Goal: Communication & Community: Ask a question

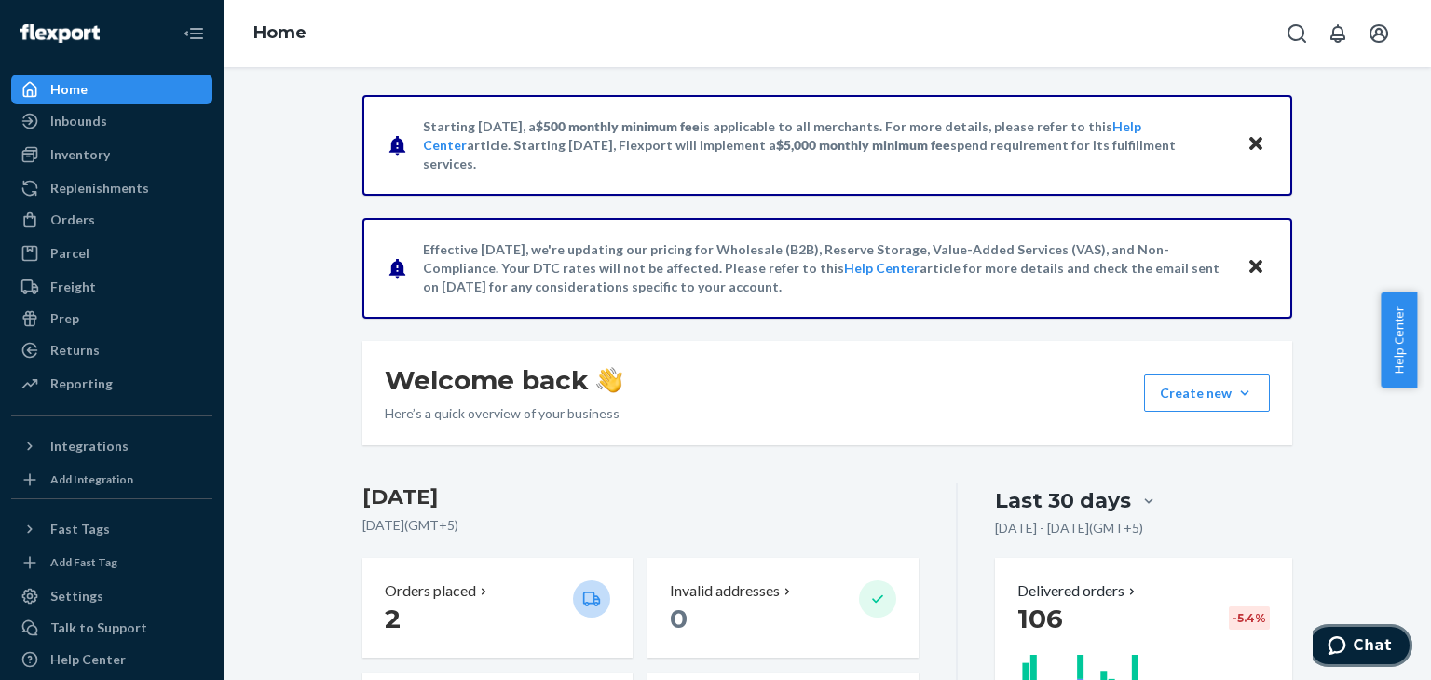
click at [1386, 650] on span "Chat" at bounding box center [1373, 645] width 38 height 17
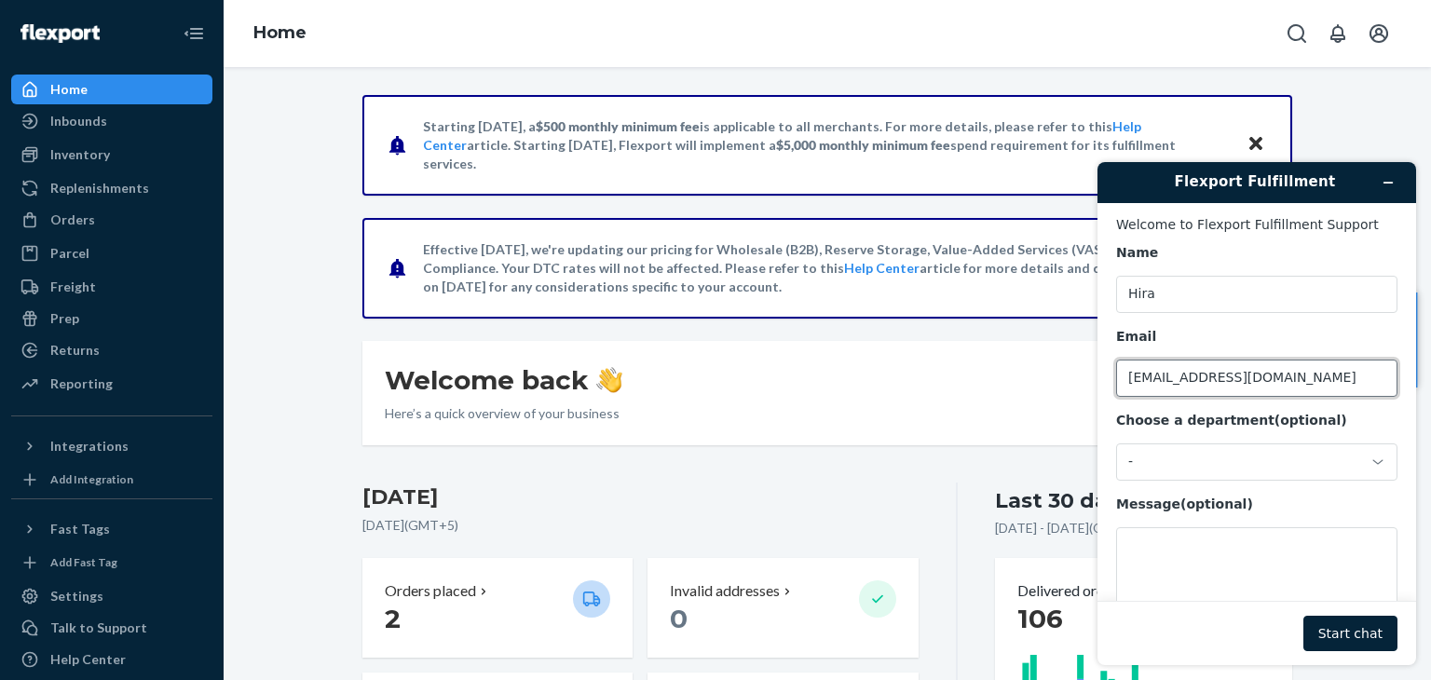
click at [1260, 368] on input "[EMAIL_ADDRESS][DOMAIN_NAME]" at bounding box center [1256, 378] width 281 height 37
click at [1199, 484] on div "Name Hira Email [EMAIL_ADDRESS][DOMAIN_NAME] Choose a department (optional) - M…" at bounding box center [1256, 438] width 281 height 388
click at [1229, 472] on div "-" at bounding box center [1256, 462] width 281 height 37
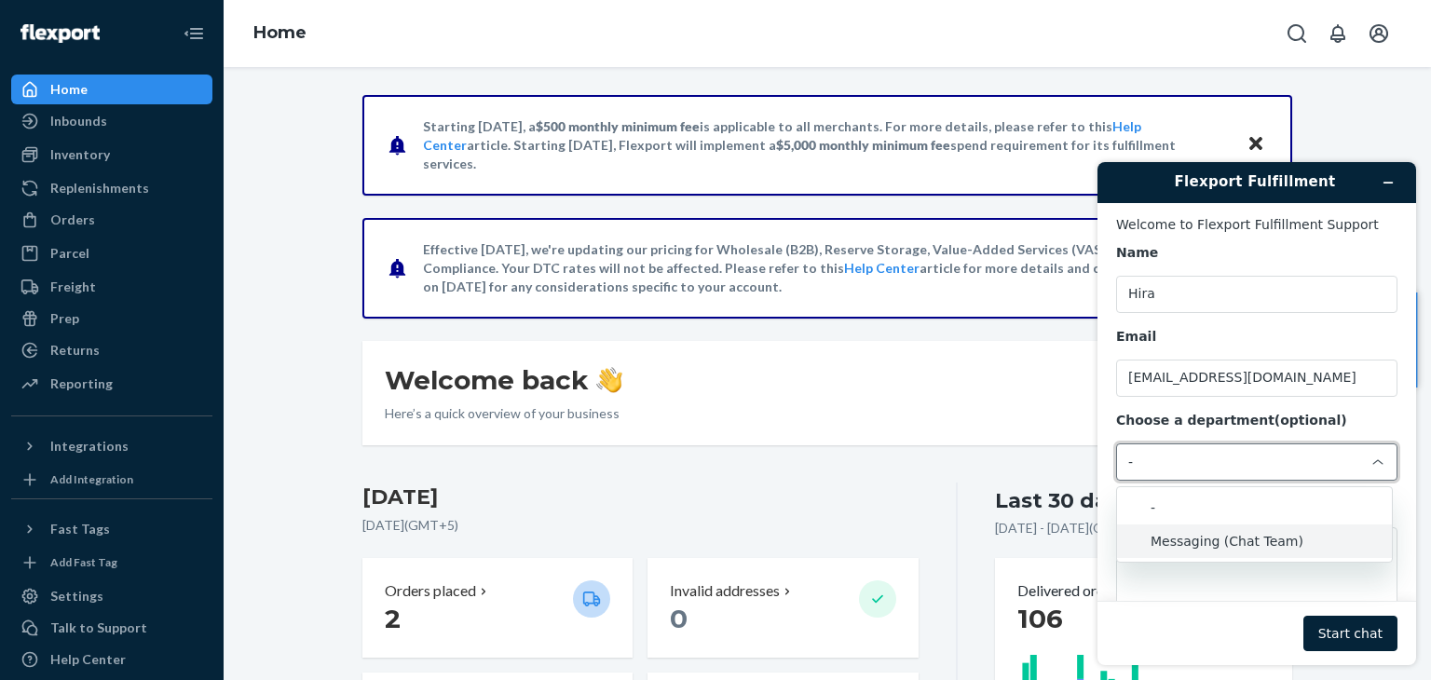
click at [1188, 532] on li "Messaging (Chat Team)" at bounding box center [1254, 542] width 275 height 34
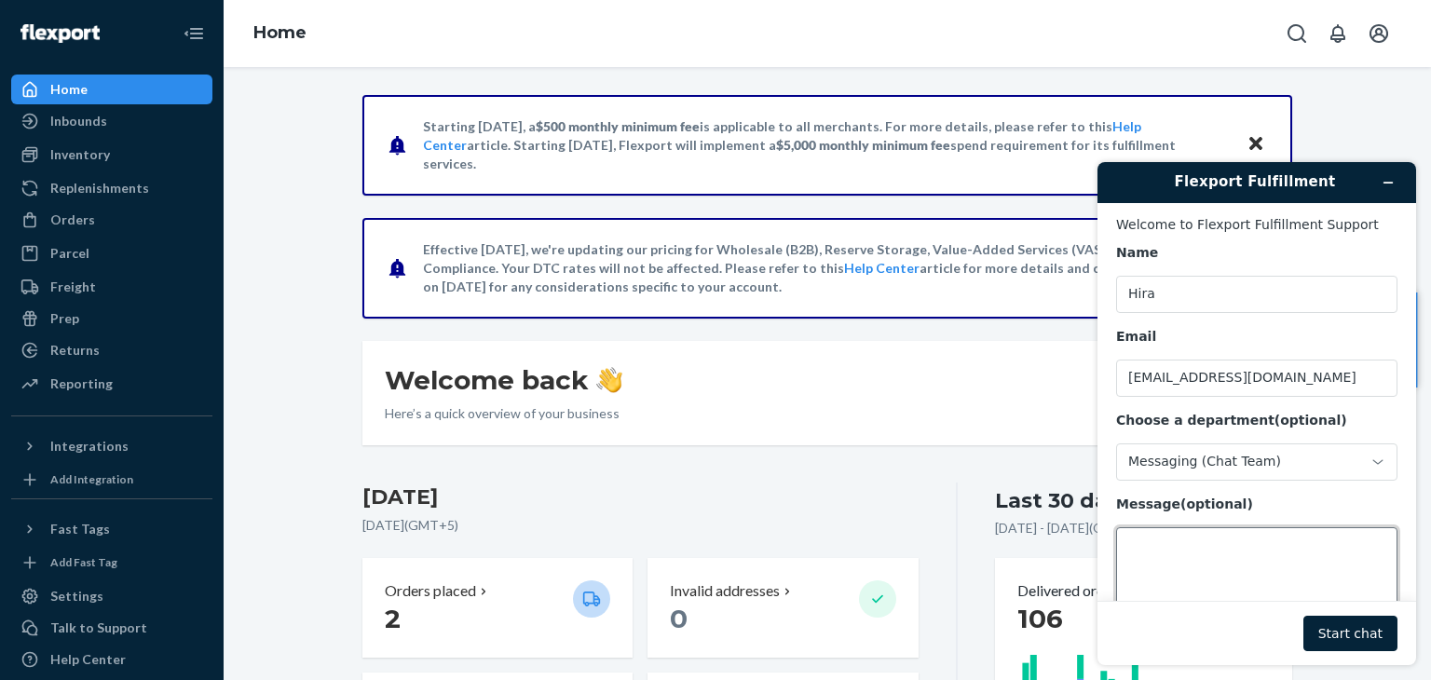
click at [1189, 565] on textarea "Message (optional)" at bounding box center [1256, 579] width 281 height 104
paste textarea "#4190"
type textarea "Hi, please check this order#4190, tracking id is still not added"
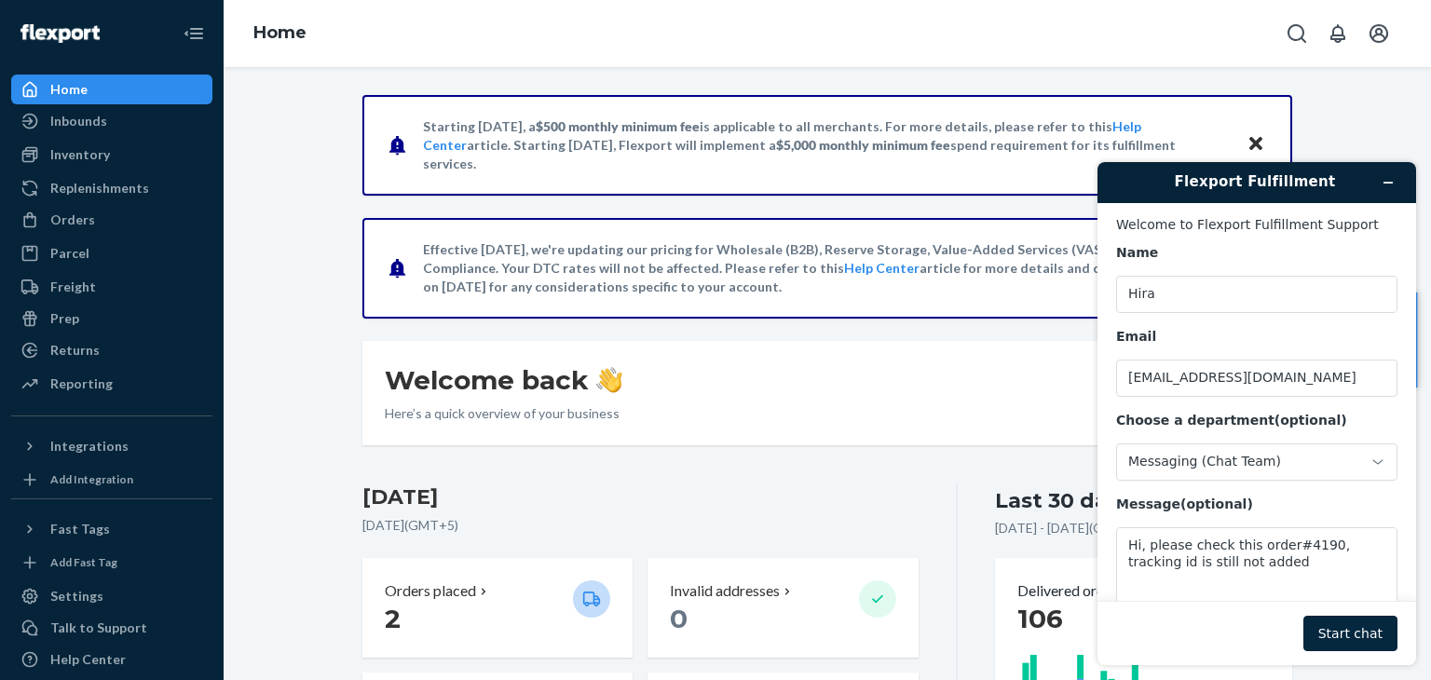
click at [1344, 638] on button "Start chat" at bounding box center [1351, 633] width 94 height 35
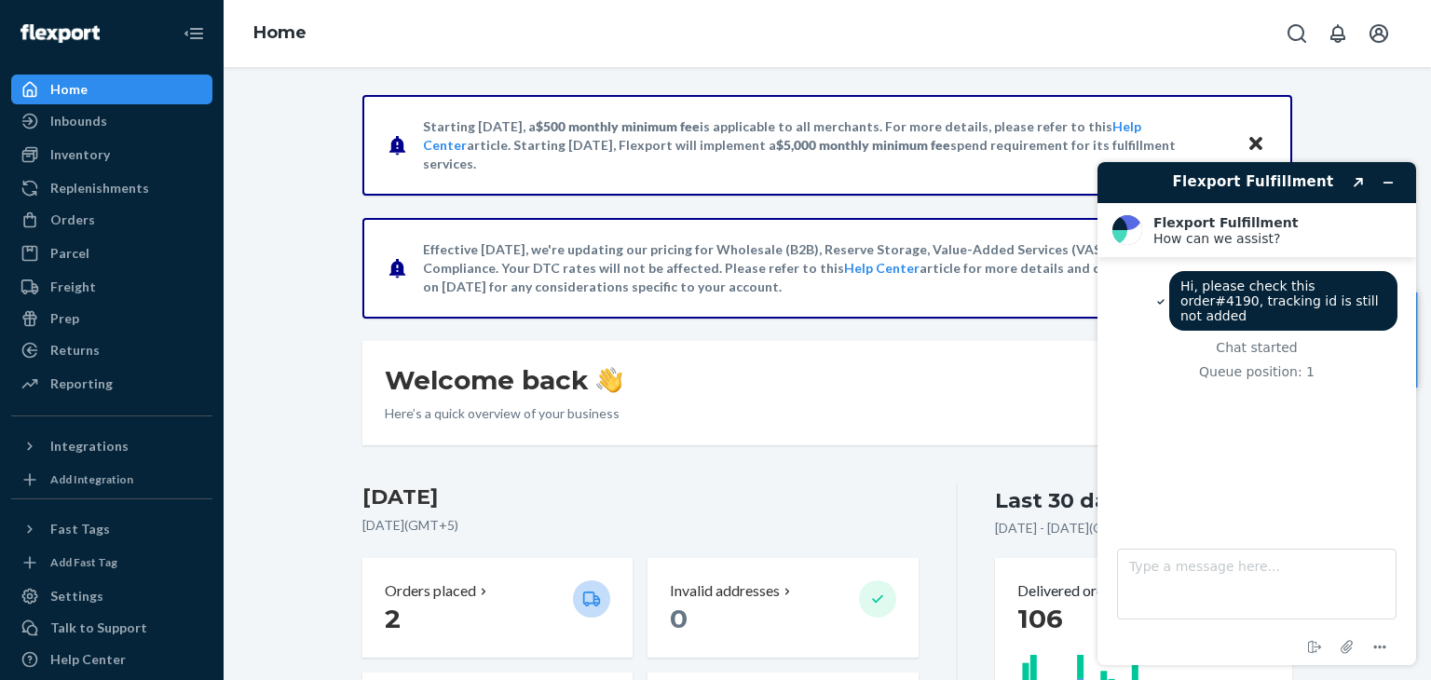
drag, startPoint x: 1344, startPoint y: 638, endPoint x: 1265, endPoint y: 473, distance: 182.5
click at [1265, 473] on div "Hi, please check this order#4190, tracking id is still not added Chat started Q…" at bounding box center [1256, 382] width 281 height 223
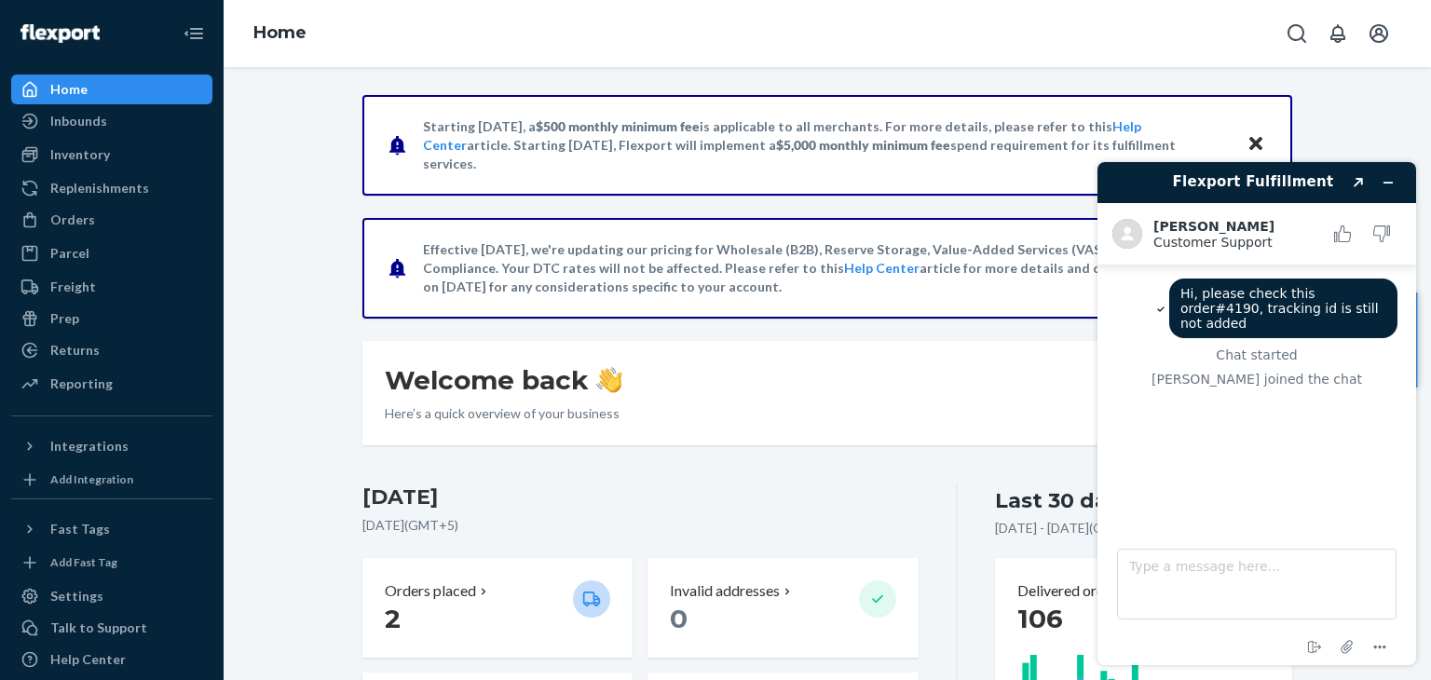
click at [1230, 629] on div "End chat Attach file Options" at bounding box center [1256, 639] width 281 height 24
click at [1273, 586] on textarea "Type a message here..." at bounding box center [1257, 584] width 280 height 71
click at [896, 341] on div "Welcome back Here’s a quick overview of your business Create new Create new inb…" at bounding box center [827, 393] width 930 height 104
click at [1210, 569] on textarea "Type a message here..." at bounding box center [1257, 584] width 280 height 71
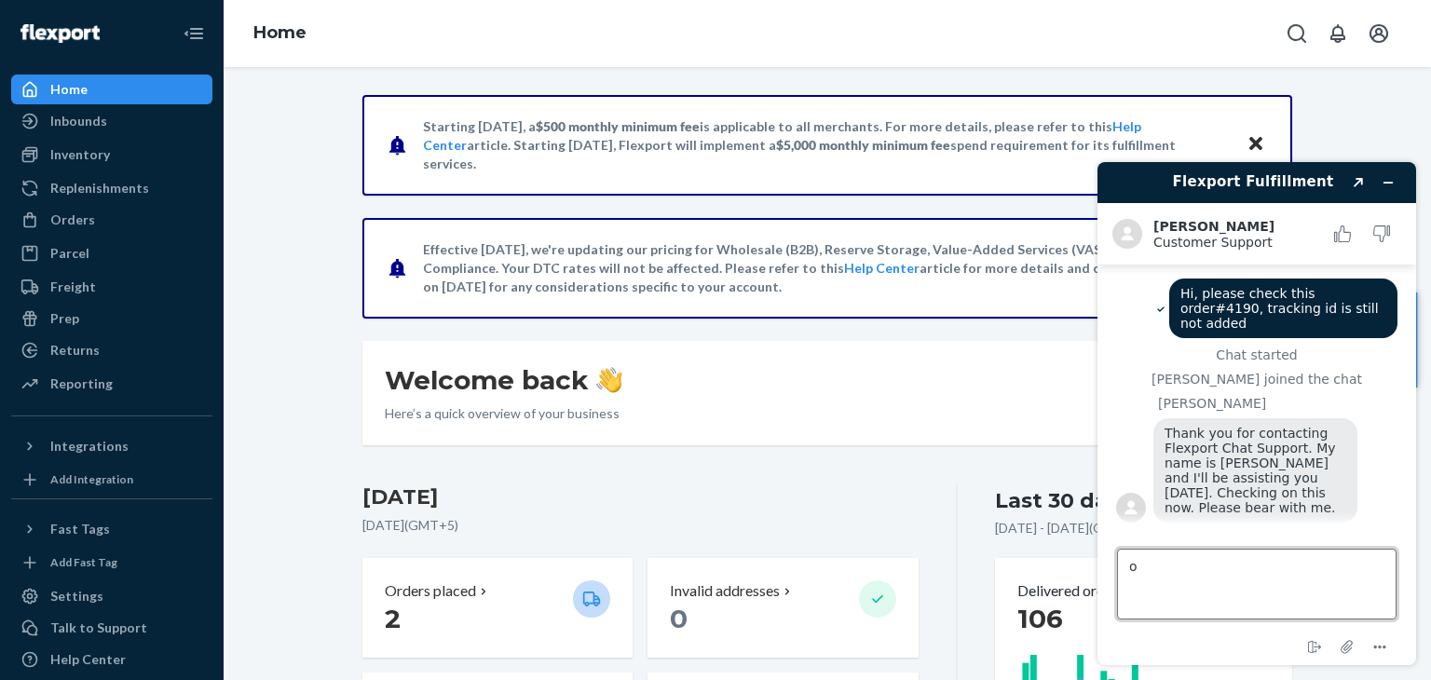
type textarea "ok"
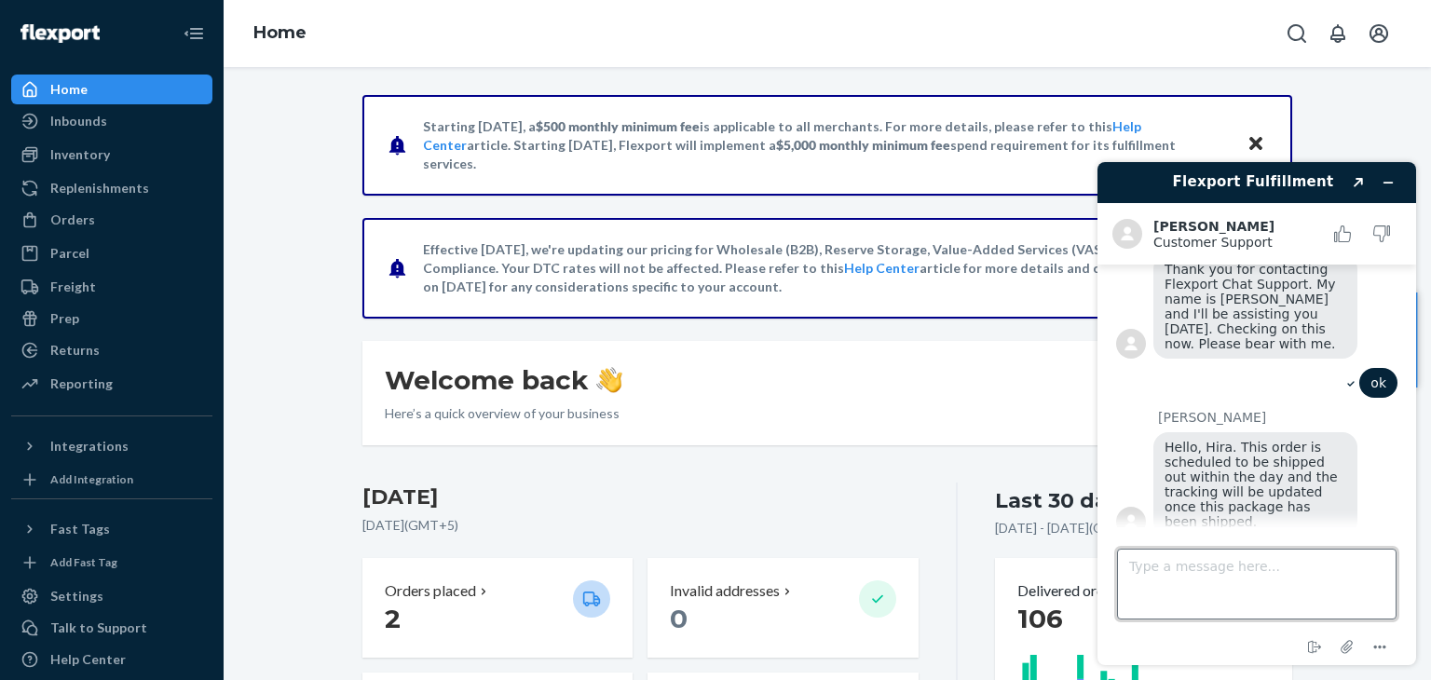
scroll to position [160, 0]
click at [1178, 560] on textarea "Type a message here..." at bounding box center [1257, 584] width 280 height 71
type textarea "ok thanks"
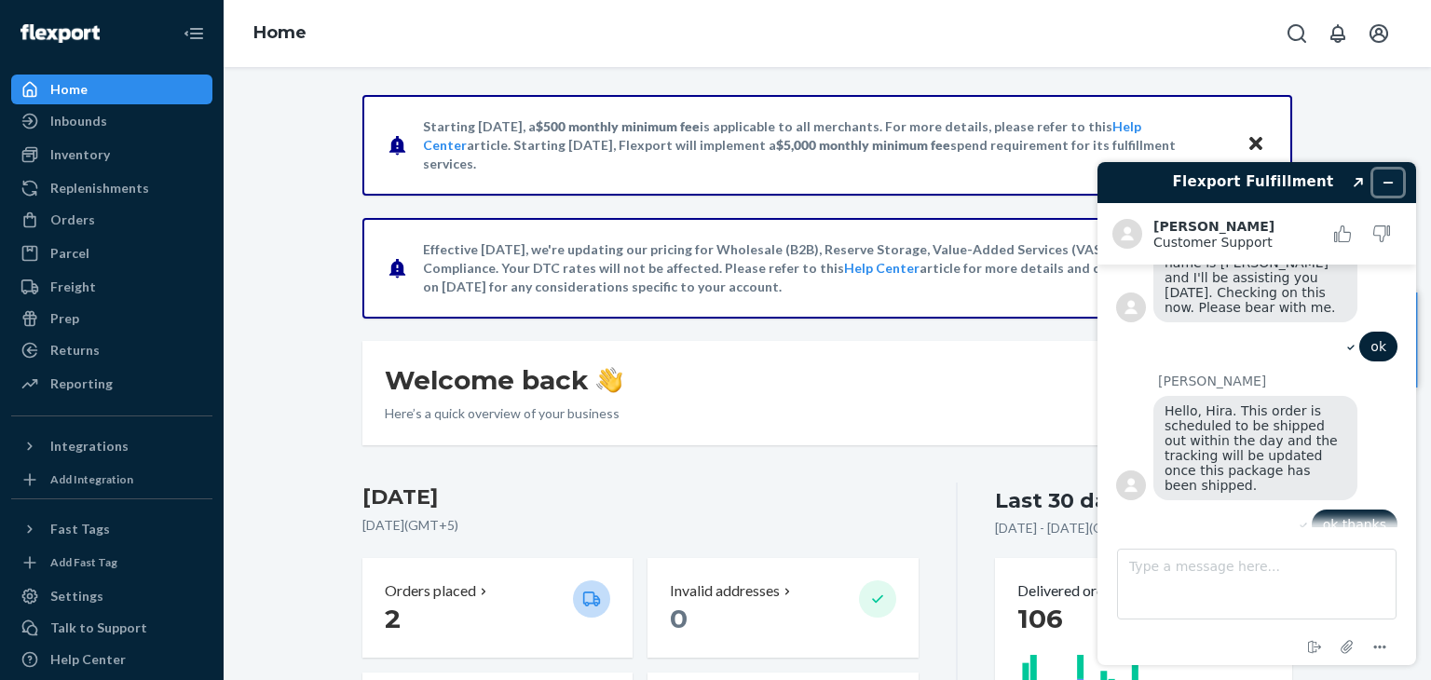
click at [1386, 173] on button "Minimize widget" at bounding box center [1388, 183] width 30 height 26
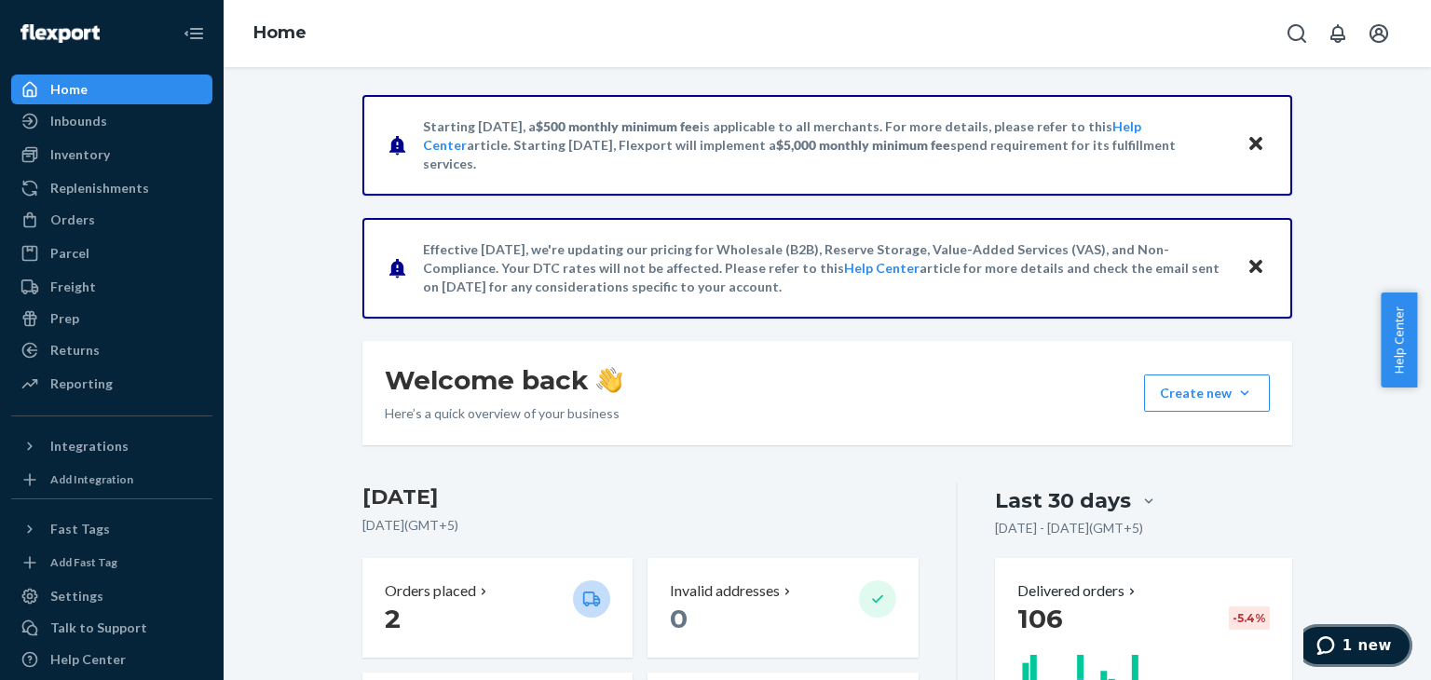
click at [1373, 648] on span "1 new" at bounding box center [1367, 645] width 49 height 17
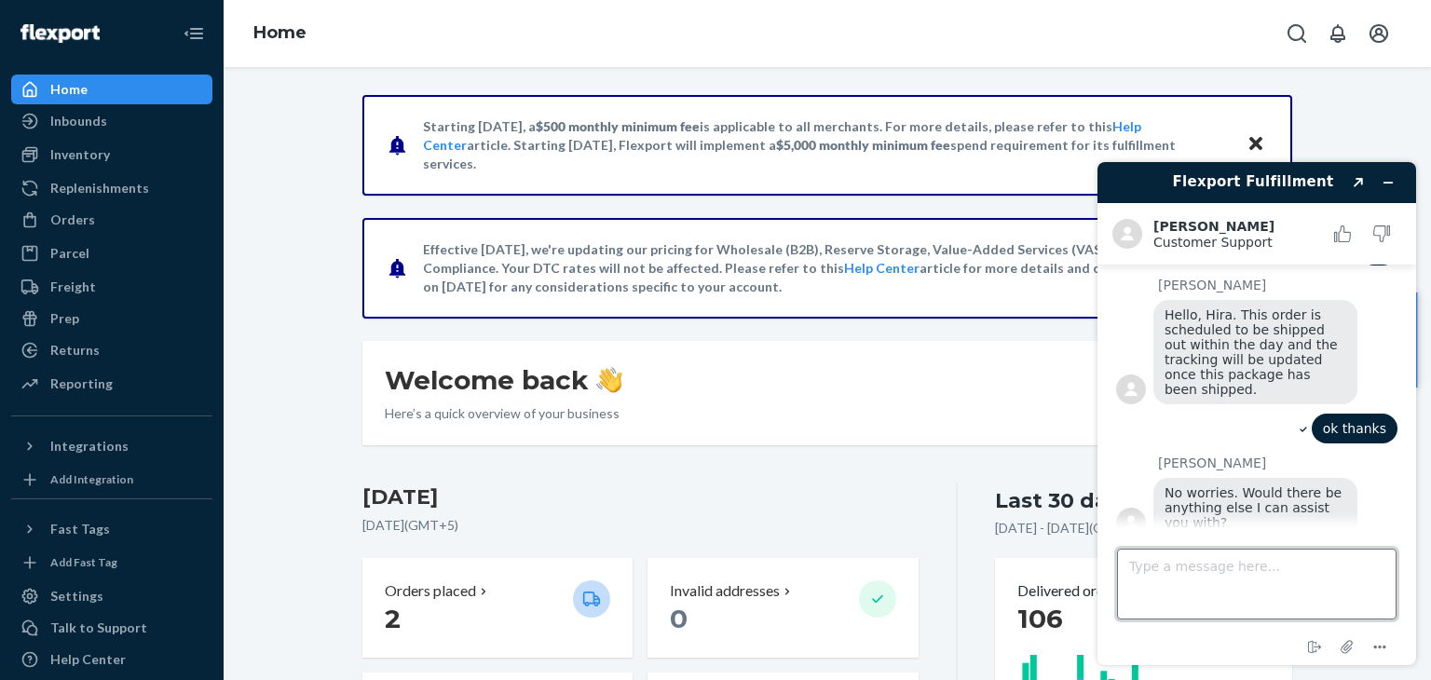
click at [1162, 566] on textarea "Type a message here..." at bounding box center [1257, 584] width 280 height 71
type textarea "no thank you"
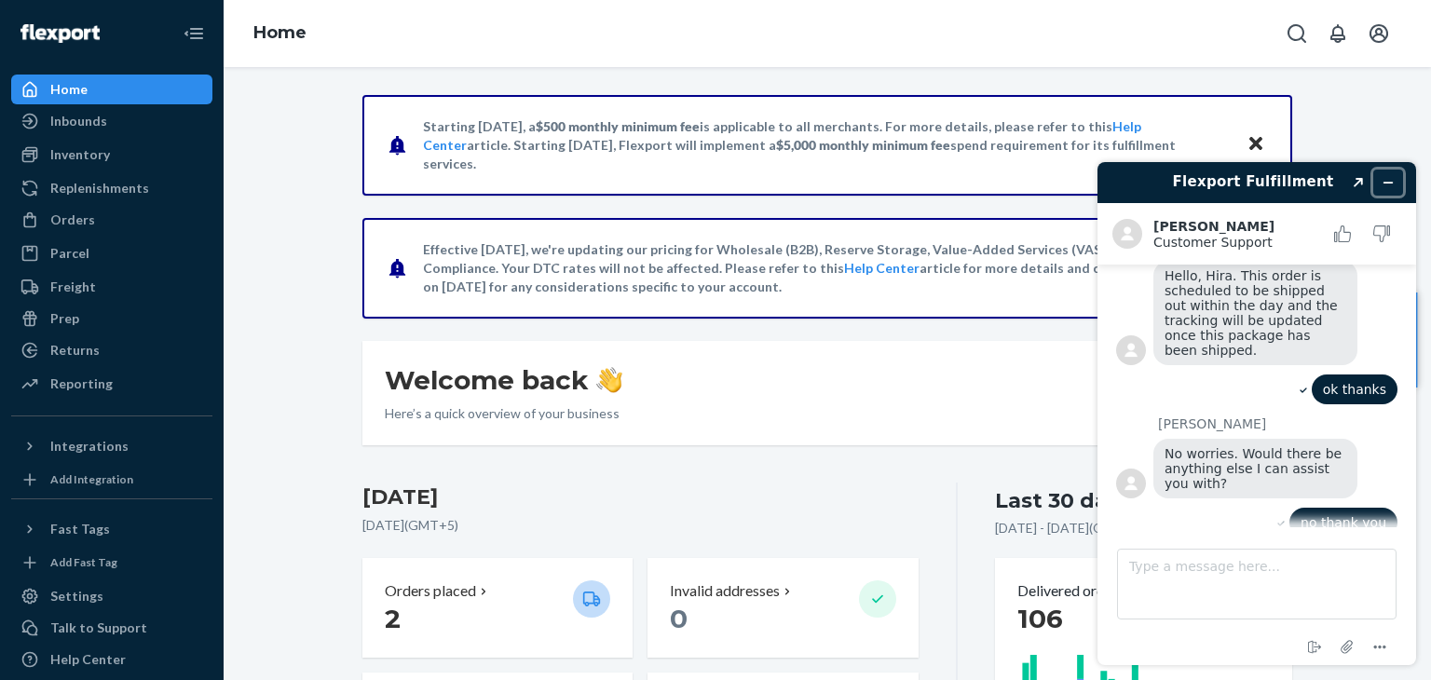
click at [1389, 187] on icon "Minimize widget" at bounding box center [1388, 182] width 13 height 13
